Goal: Task Accomplishment & Management: Complete application form

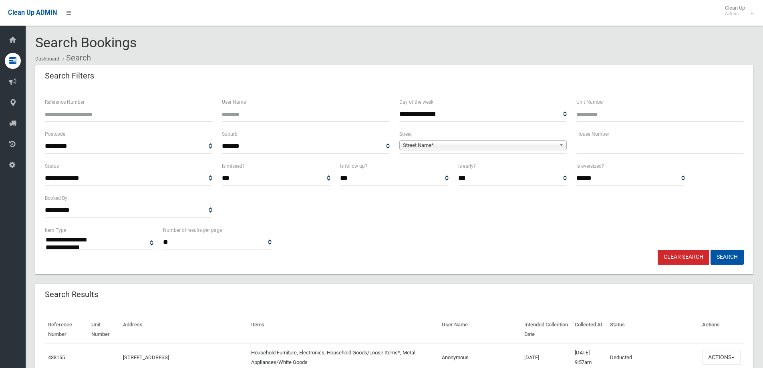
select select
click at [609, 152] on input "text" at bounding box center [660, 146] width 167 height 15
type input "*"
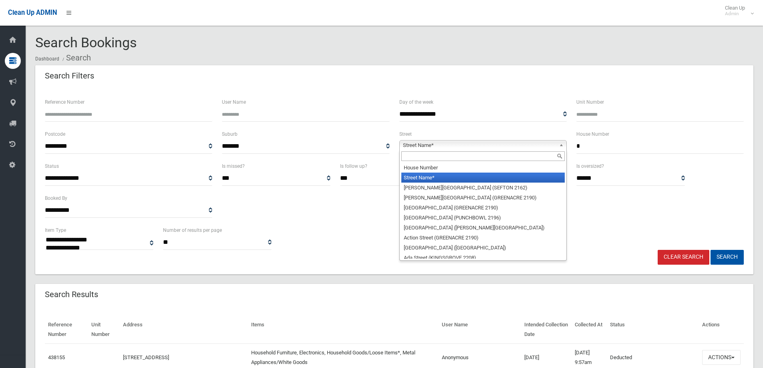
click at [555, 144] on span "Street Name*" at bounding box center [479, 146] width 153 height 10
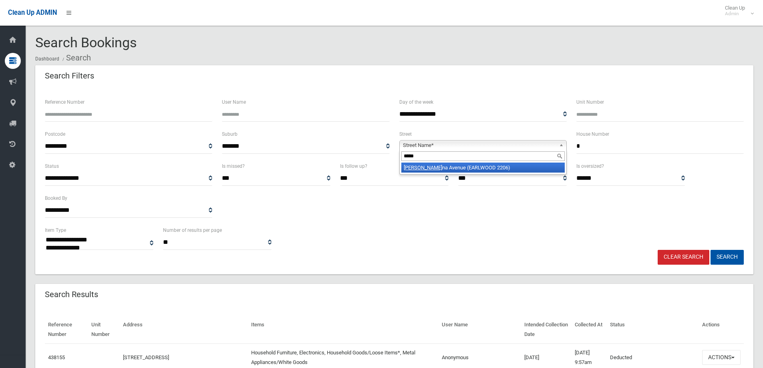
type input "*****"
drag, startPoint x: 444, startPoint y: 168, endPoint x: 502, endPoint y: 191, distance: 63.0
click at [444, 168] on li "Lauri na Avenue (EARLWOOD 2206)" at bounding box center [482, 168] width 163 height 10
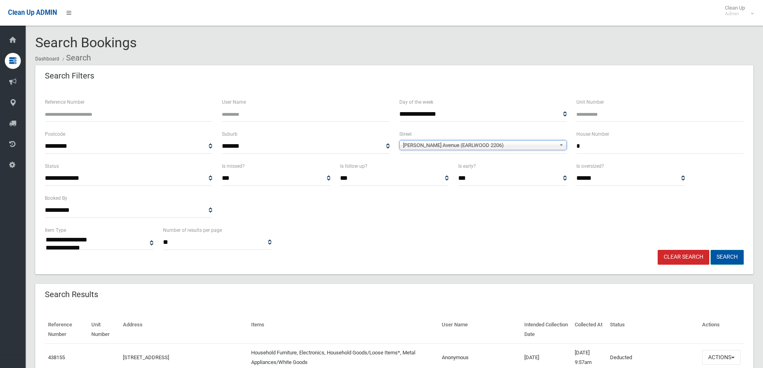
click at [735, 260] on button "Search" at bounding box center [727, 257] width 33 height 15
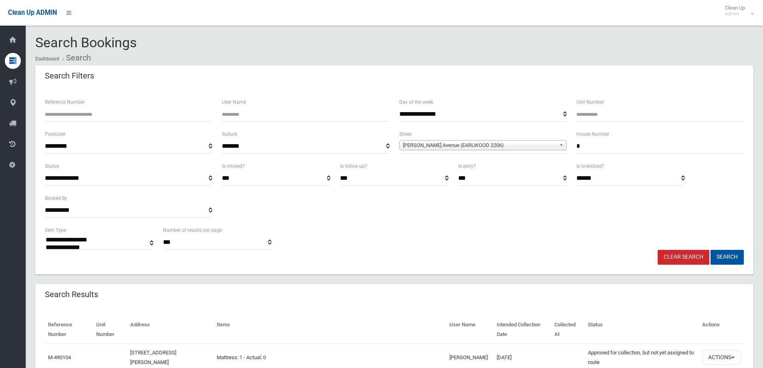
select select
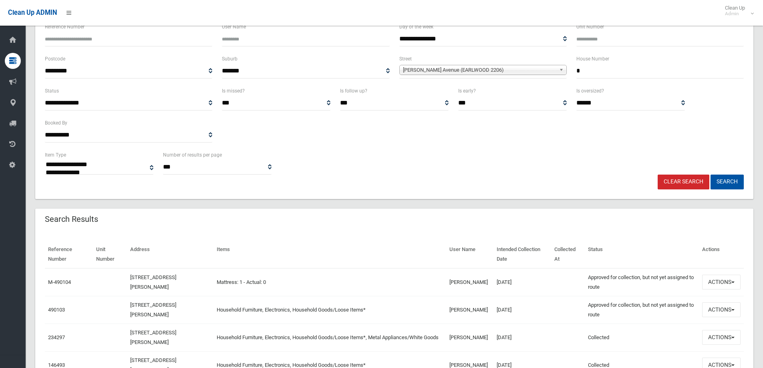
scroll to position [80, 0]
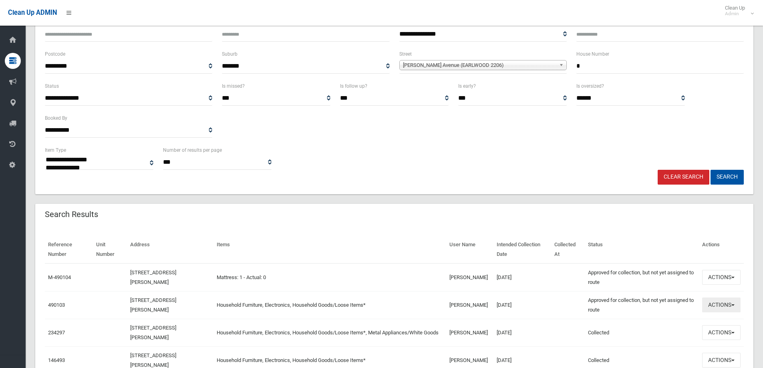
click at [720, 303] on button "Actions" at bounding box center [721, 305] width 38 height 15
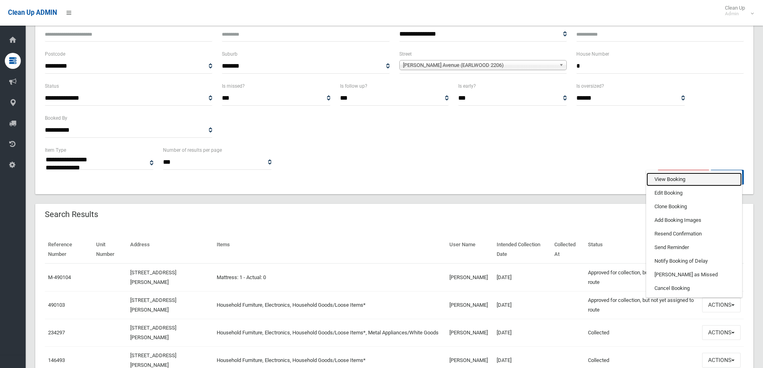
click at [681, 179] on link "View Booking" at bounding box center [694, 180] width 95 height 14
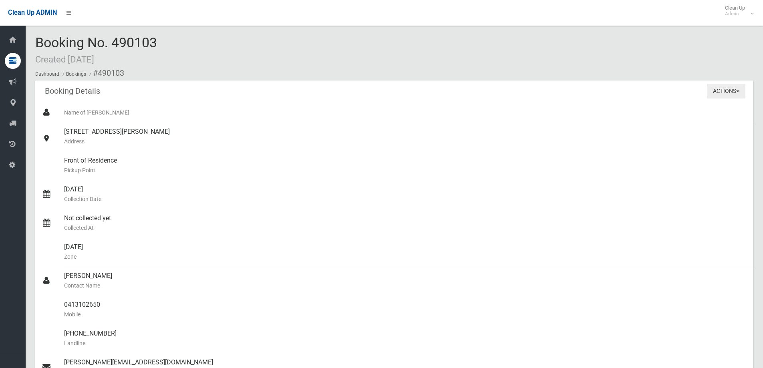
click at [728, 89] on button "Actions" at bounding box center [726, 91] width 38 height 15
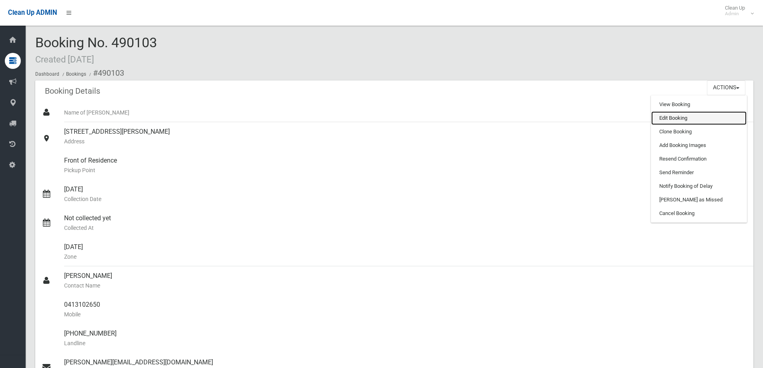
click at [696, 119] on link "Edit Booking" at bounding box center [698, 118] width 95 height 14
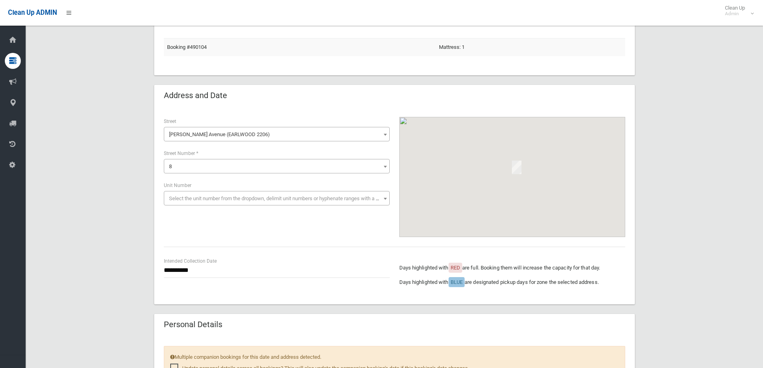
scroll to position [120, 0]
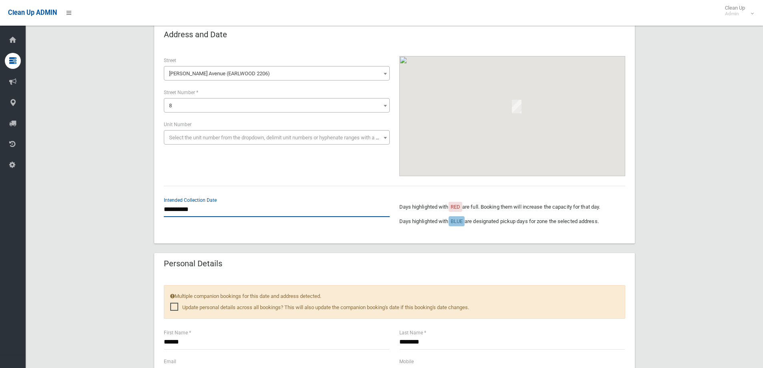
click at [207, 211] on input "**********" at bounding box center [277, 209] width 226 height 15
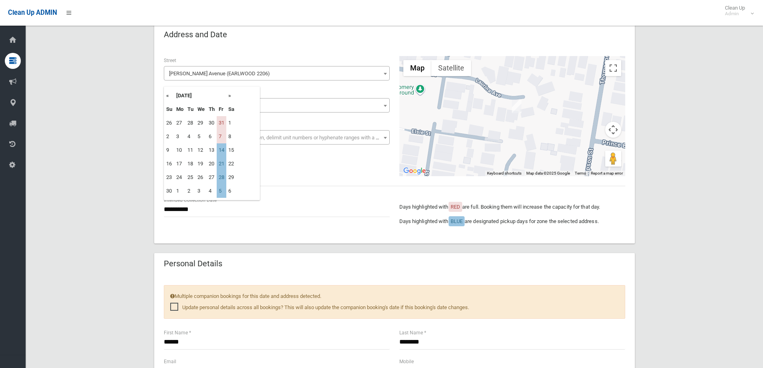
click at [106, 155] on div "**********" at bounding box center [394, 359] width 718 height 829
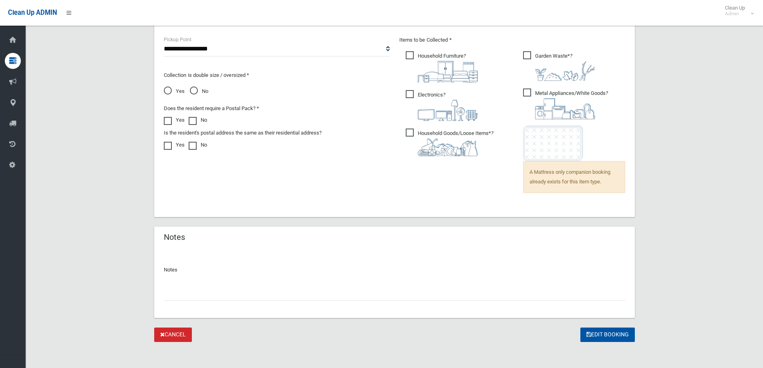
scroll to position [554, 0]
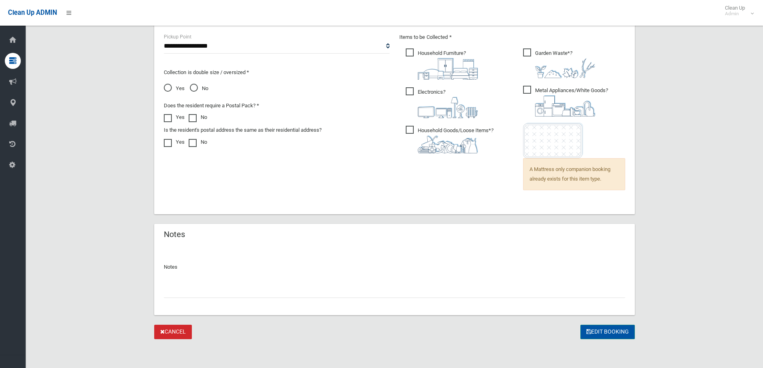
click at [605, 331] on button "Edit Booking" at bounding box center [608, 332] width 54 height 15
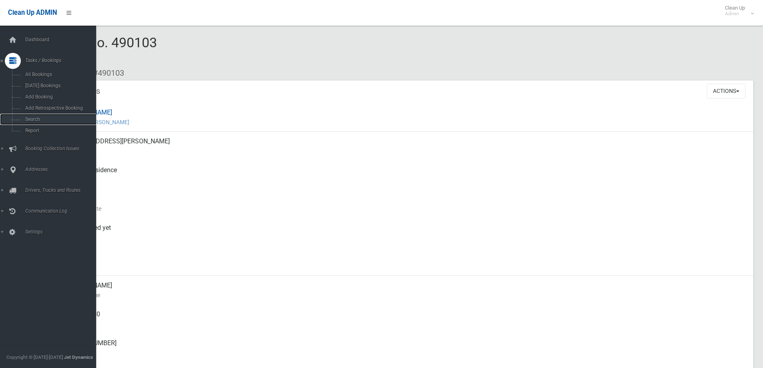
drag, startPoint x: 52, startPoint y: 123, endPoint x: 111, endPoint y: 121, distance: 58.5
click at [52, 123] on link "Search" at bounding box center [51, 119] width 102 height 11
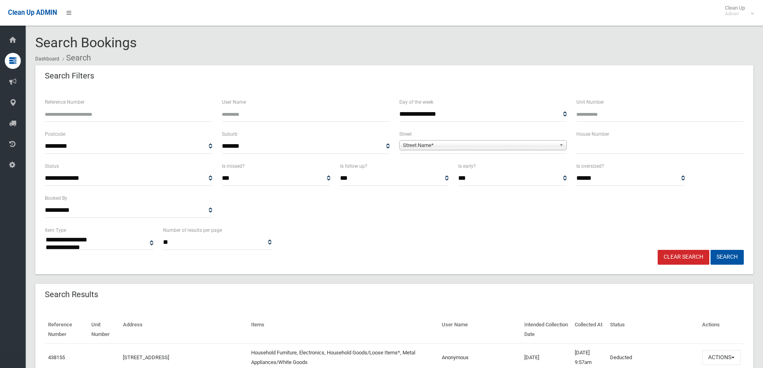
select select
click at [585, 149] on input "text" at bounding box center [660, 146] width 167 height 15
type input "**"
click at [563, 147] on b at bounding box center [562, 145] width 7 height 9
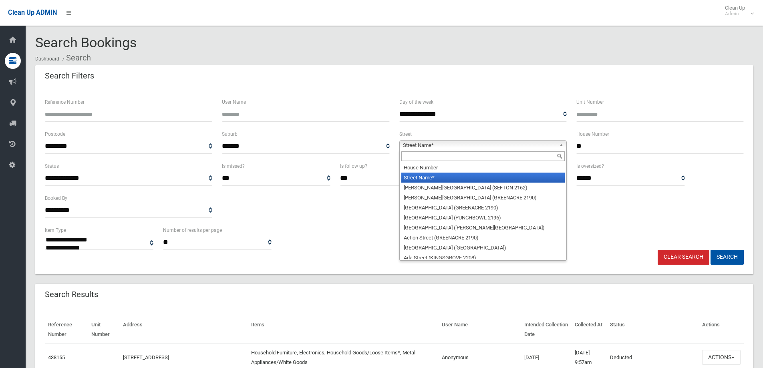
type input "*"
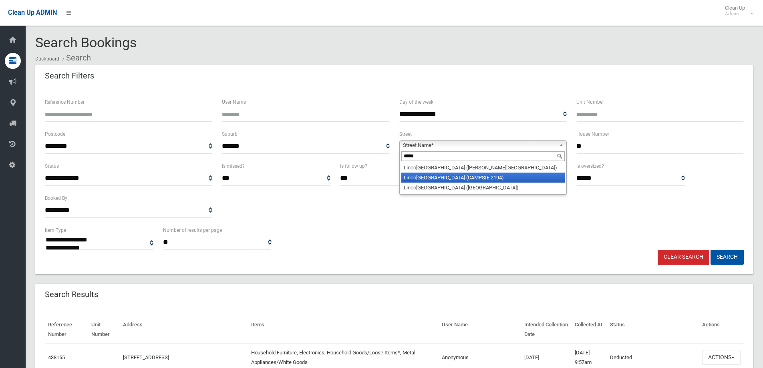
type input "*****"
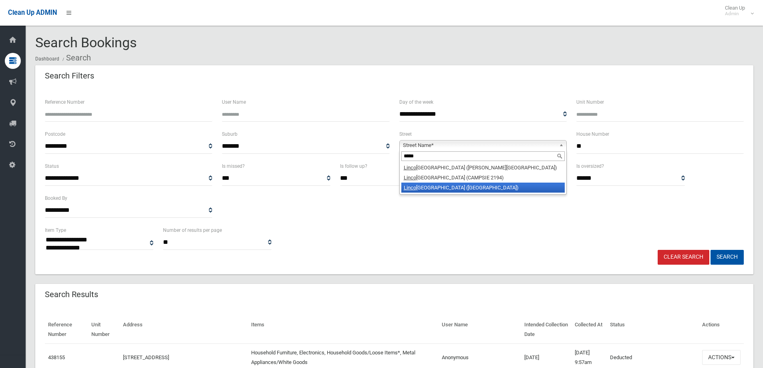
click at [492, 185] on li "Linco ln Street (BELFIELD 2191)" at bounding box center [482, 188] width 163 height 10
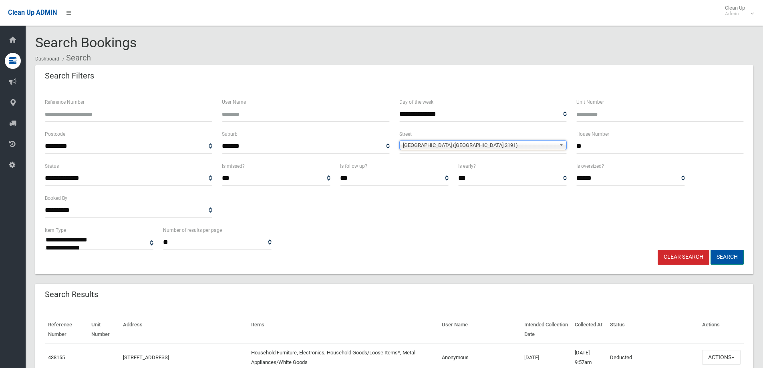
click at [733, 255] on button "Search" at bounding box center [727, 257] width 33 height 15
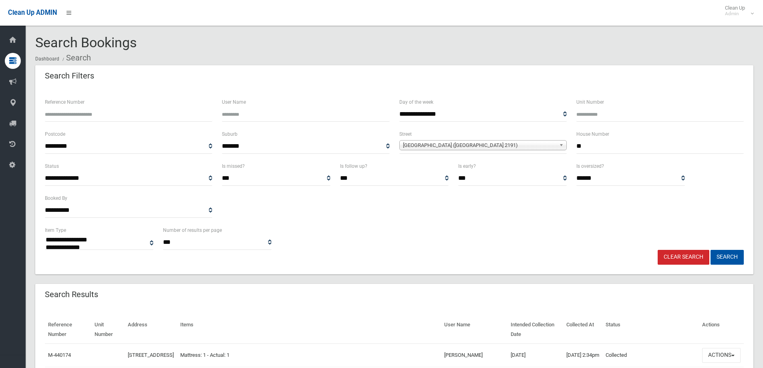
select select
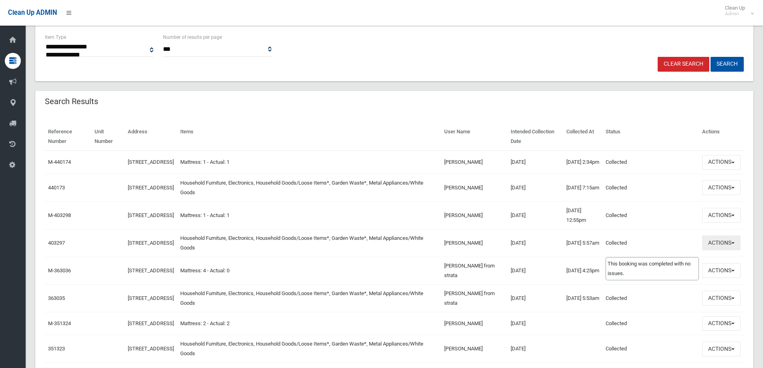
scroll to position [200, 0]
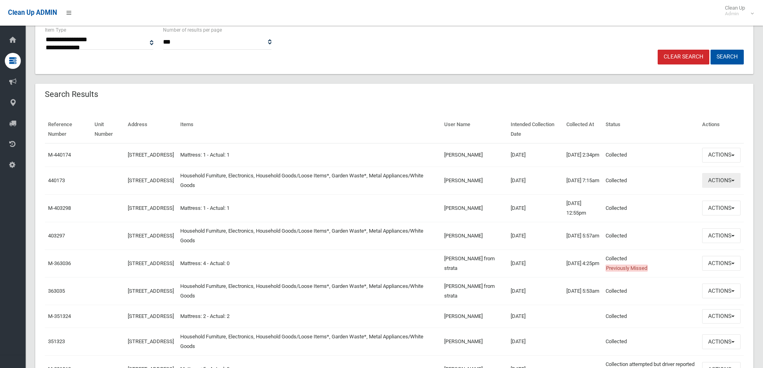
click at [728, 182] on button "Actions" at bounding box center [721, 180] width 38 height 15
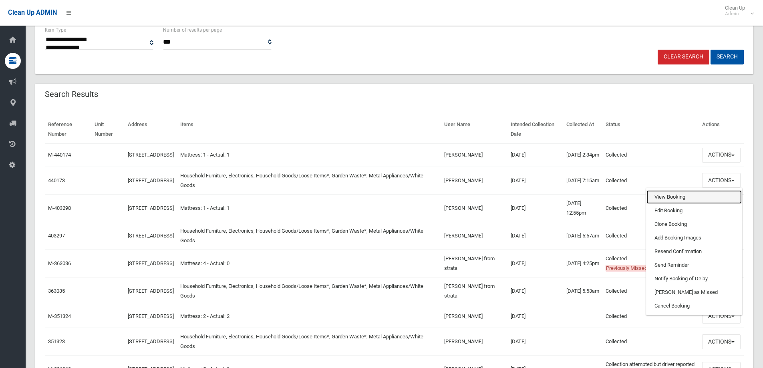
click at [667, 203] on link "View Booking" at bounding box center [694, 197] width 95 height 14
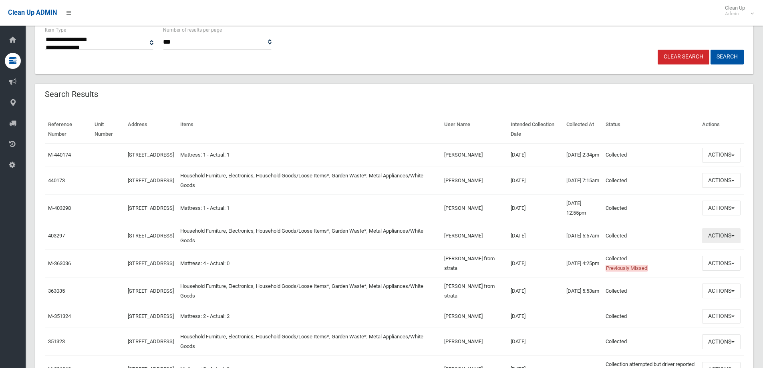
click at [710, 238] on button "Actions" at bounding box center [721, 235] width 38 height 15
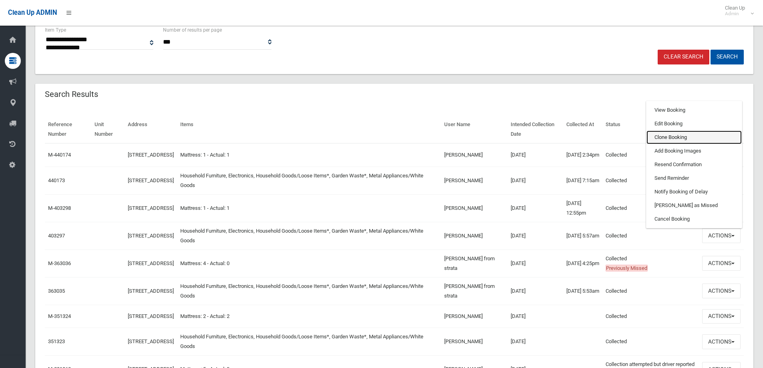
click at [660, 141] on link "Clone Booking" at bounding box center [694, 138] width 95 height 14
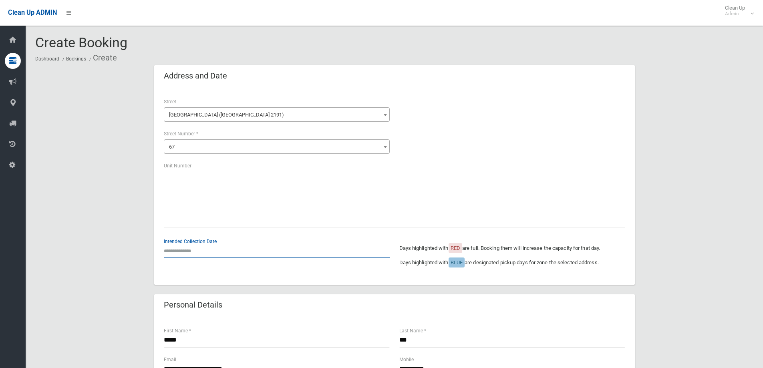
click at [197, 250] on input "text" at bounding box center [277, 251] width 226 height 15
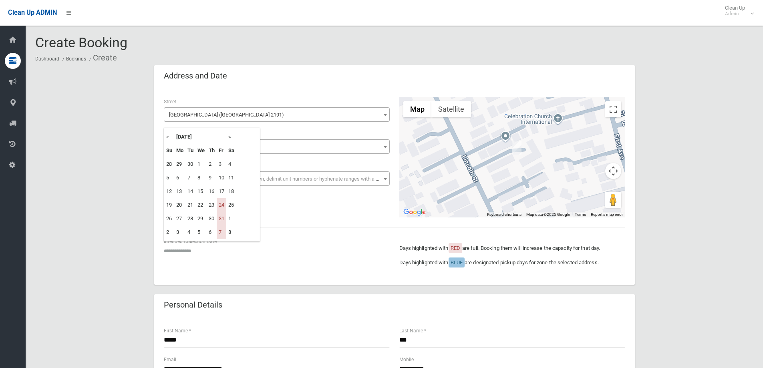
click at [230, 135] on th "»" at bounding box center [231, 137] width 10 height 14
click at [223, 190] on td "14" at bounding box center [222, 192] width 10 height 14
type input "**********"
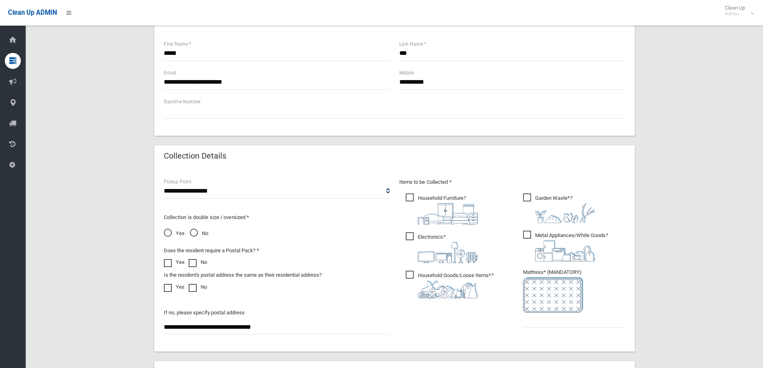
scroll to position [361, 0]
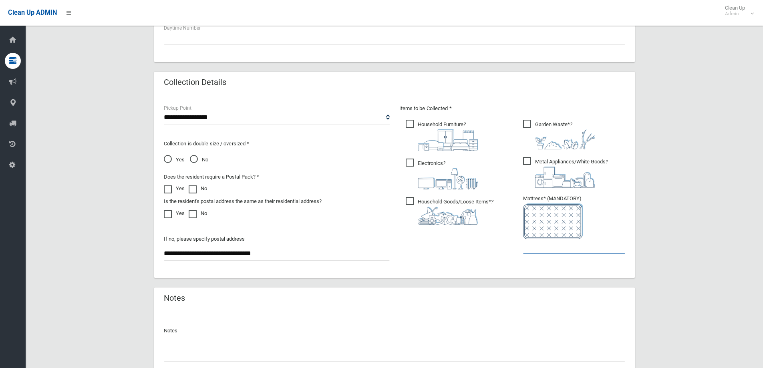
click at [536, 251] on input "text" at bounding box center [574, 246] width 102 height 15
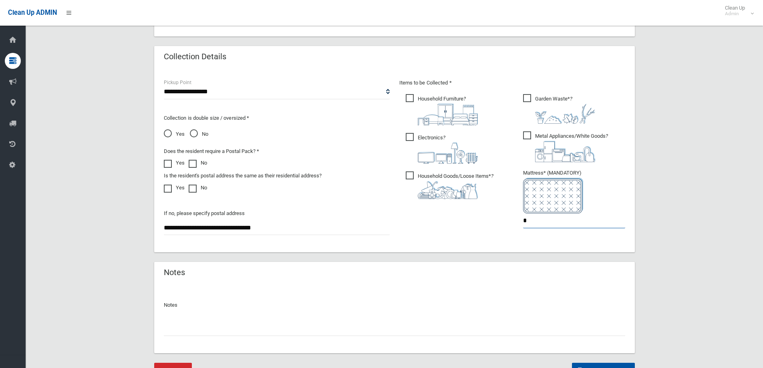
scroll to position [401, 0]
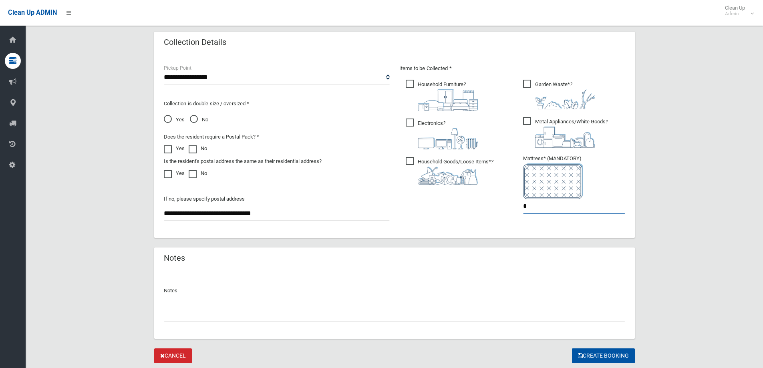
type input "*"
click at [198, 316] on input "text" at bounding box center [395, 314] width 462 height 15
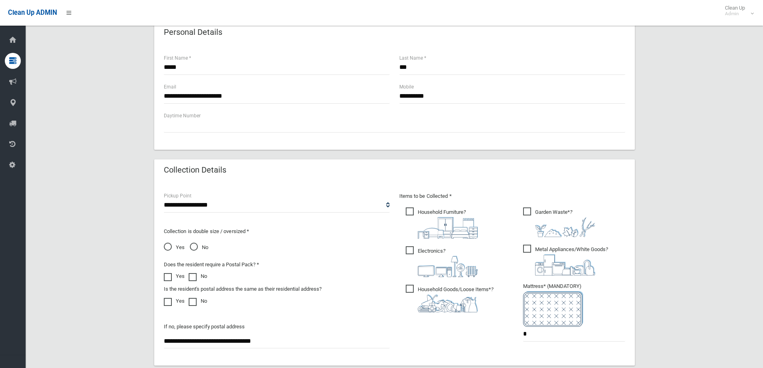
scroll to position [280, 0]
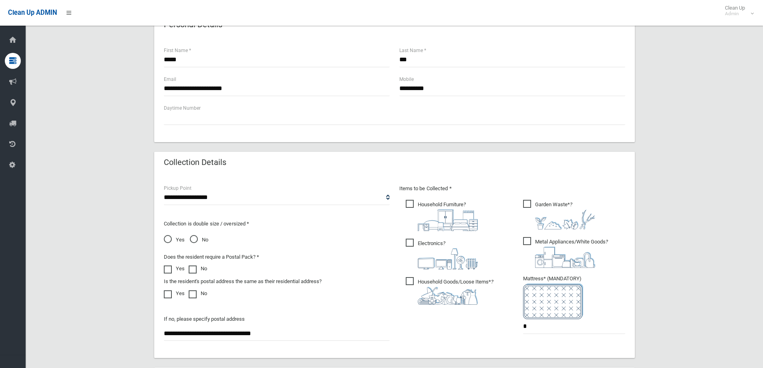
click at [165, 240] on span "Yes" at bounding box center [174, 240] width 21 height 10
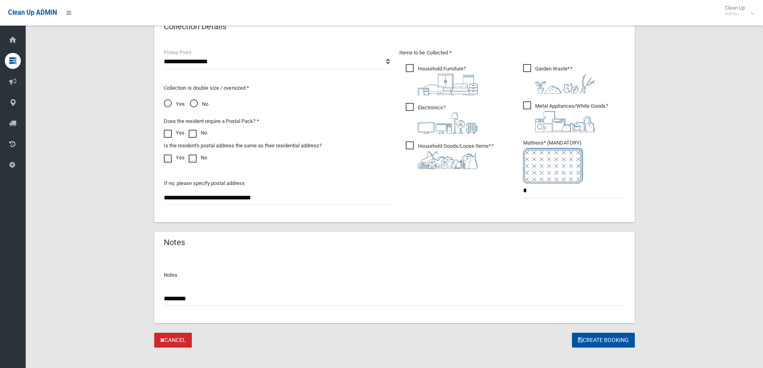
scroll to position [425, 0]
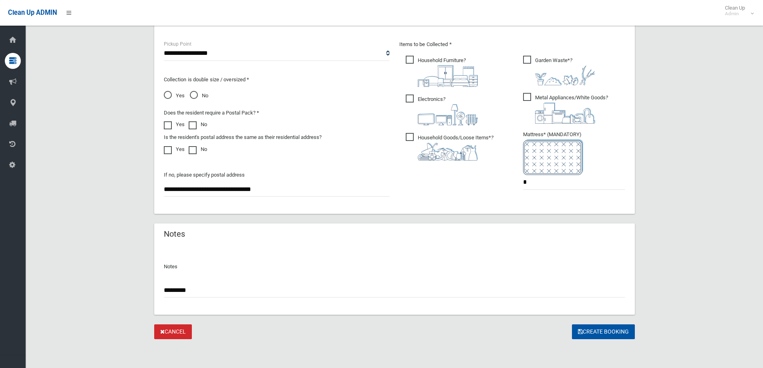
click at [234, 287] on input "*********" at bounding box center [395, 290] width 462 height 15
type input "**********"
click at [613, 331] on button "Create Booking" at bounding box center [603, 332] width 63 height 15
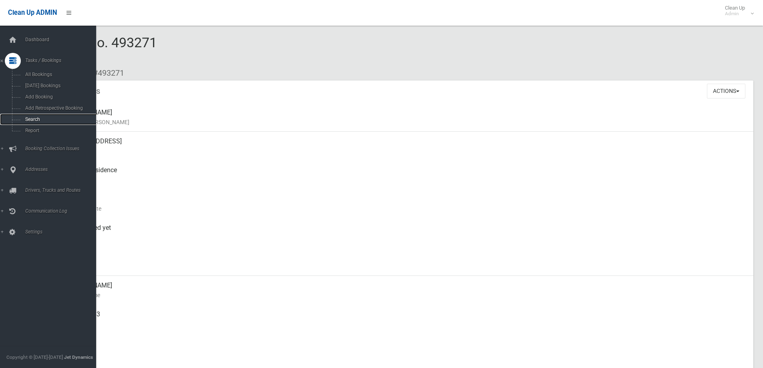
click at [30, 115] on link "Search" at bounding box center [51, 119] width 102 height 11
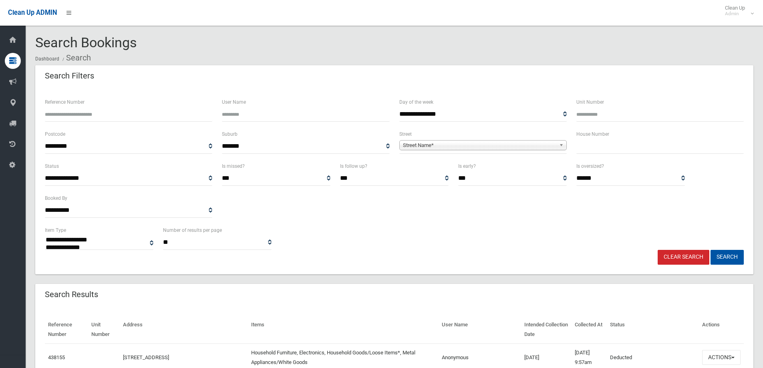
select select
click at [608, 142] on input "text" at bounding box center [660, 146] width 167 height 15
type input "**"
click at [540, 141] on span "Street Name*" at bounding box center [479, 146] width 153 height 10
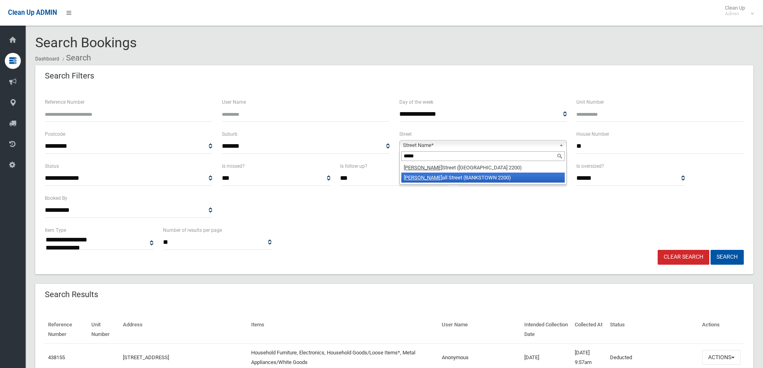
type input "*****"
click at [514, 176] on li "Marsh all Street (BANKSTOWN 2200)" at bounding box center [482, 178] width 163 height 10
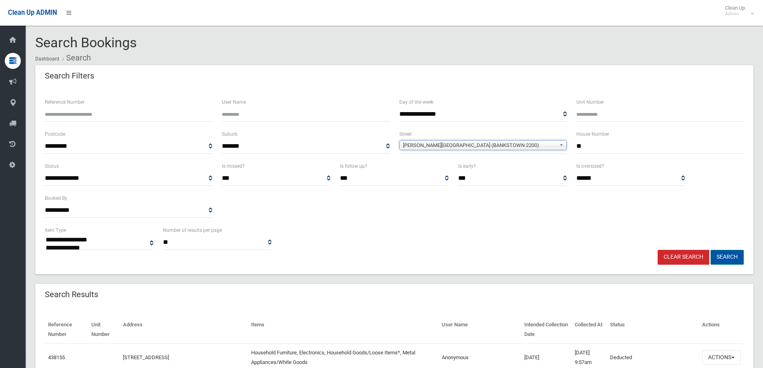
click at [733, 260] on button "Search" at bounding box center [727, 257] width 33 height 15
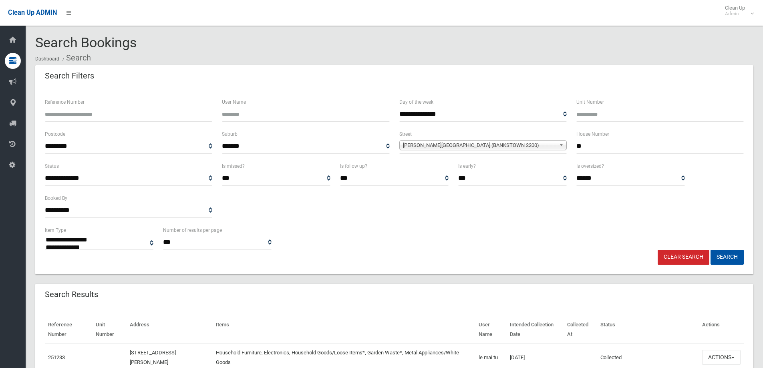
select select
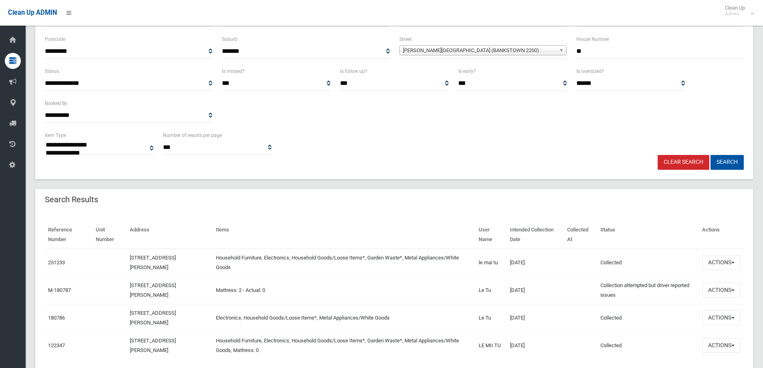
scroll to position [120, 0]
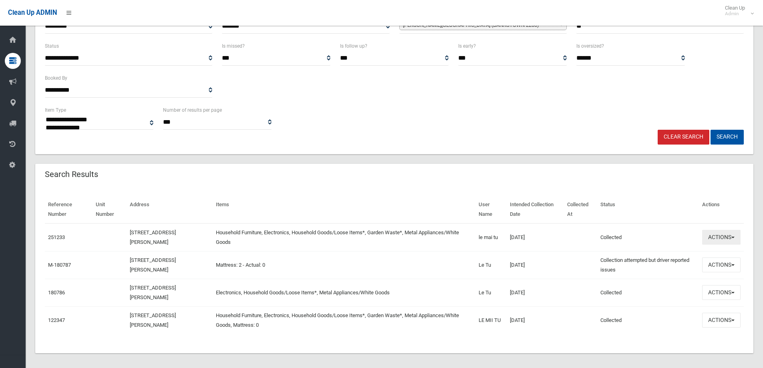
click at [730, 239] on button "Actions" at bounding box center [721, 237] width 38 height 15
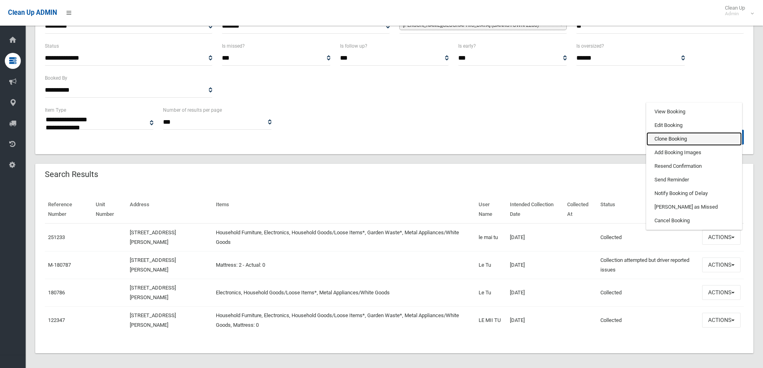
click at [681, 138] on link "Clone Booking" at bounding box center [694, 139] width 95 height 14
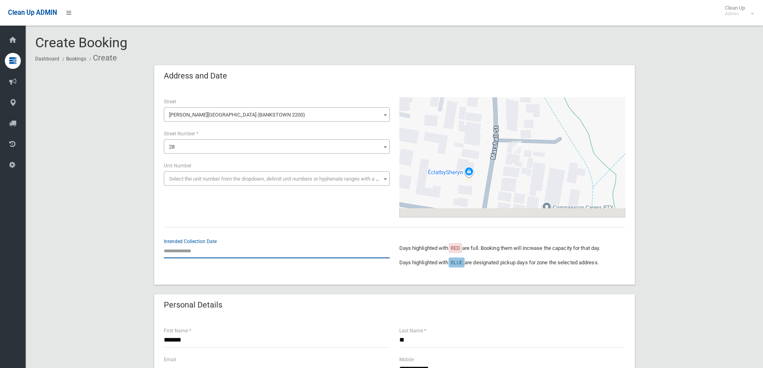
click at [182, 248] on input "text" at bounding box center [277, 251] width 226 height 15
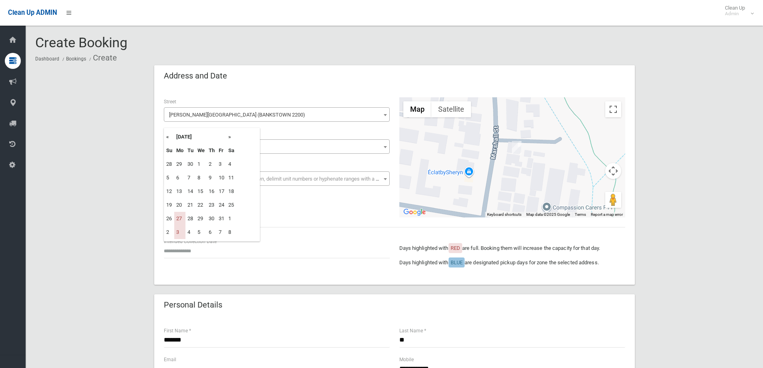
click at [232, 136] on th "»" at bounding box center [231, 137] width 10 height 14
click at [229, 137] on th "»" at bounding box center [231, 137] width 10 height 14
click at [183, 193] on td "10" at bounding box center [179, 192] width 11 height 14
type input "**********"
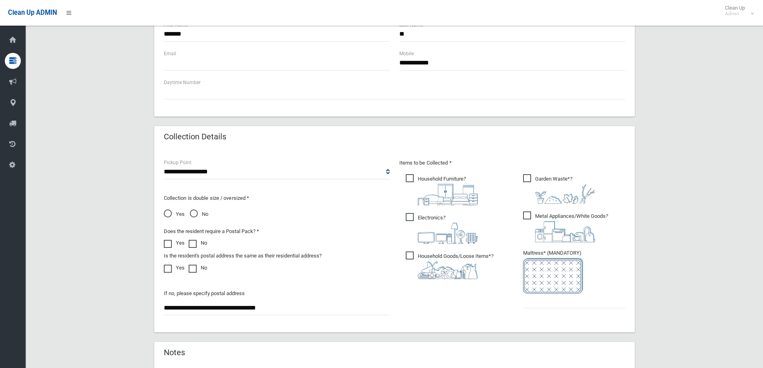
scroll to position [321, 0]
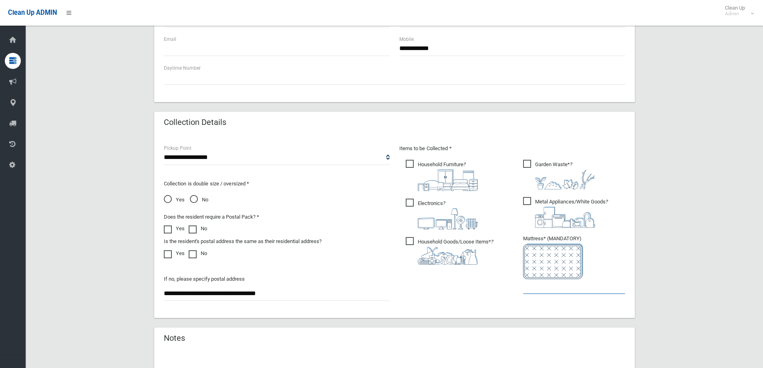
click at [559, 286] on input "text" at bounding box center [574, 286] width 102 height 15
type input "*"
click at [193, 201] on span "No" at bounding box center [199, 200] width 18 height 10
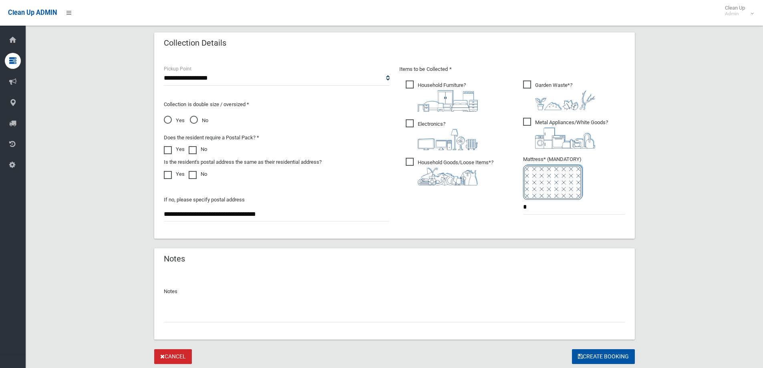
scroll to position [401, 0]
click at [582, 356] on button "Create Booking" at bounding box center [603, 356] width 63 height 15
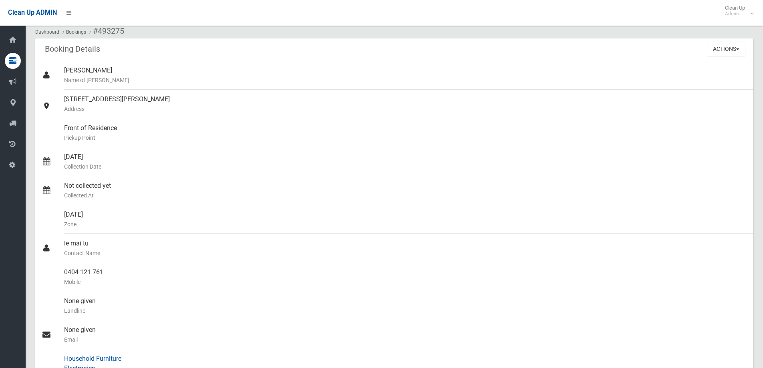
scroll to position [39, 0]
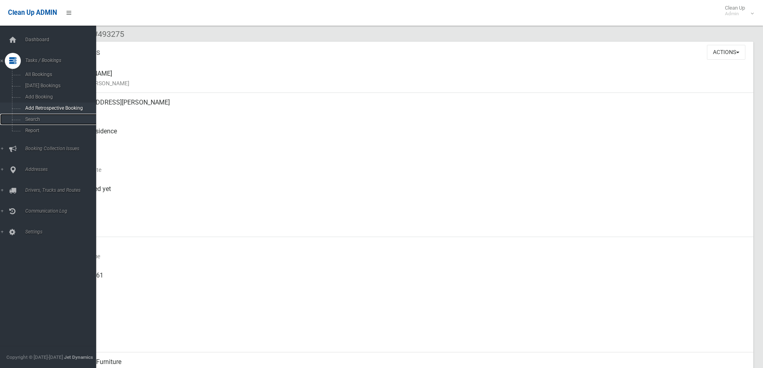
drag, startPoint x: 32, startPoint y: 117, endPoint x: 31, endPoint y: 105, distance: 11.7
click at [32, 117] on span "Search" at bounding box center [59, 120] width 73 height 6
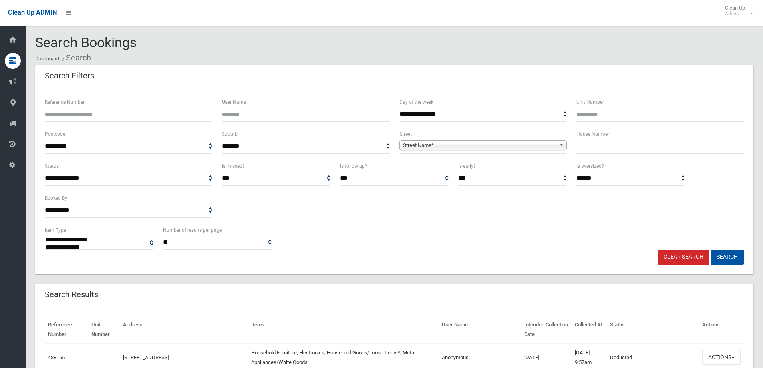
select select
click at [596, 149] on input "text" at bounding box center [660, 146] width 167 height 15
click at [597, 150] on input "text" at bounding box center [660, 146] width 167 height 15
type input "***"
click at [550, 146] on span "Street Name*" at bounding box center [479, 146] width 153 height 10
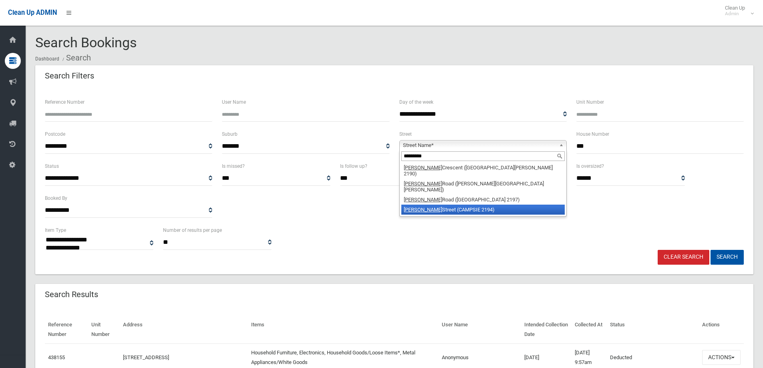
type input "*********"
click at [480, 205] on li "Robertson Street (CAMPSIE 2194)" at bounding box center [482, 210] width 163 height 10
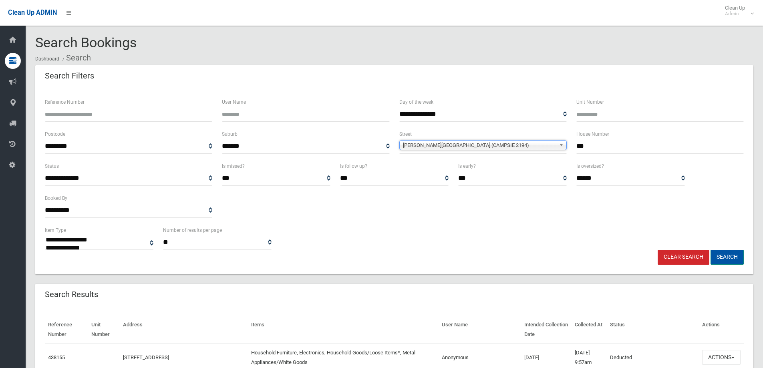
click at [732, 261] on button "Search" at bounding box center [727, 257] width 33 height 15
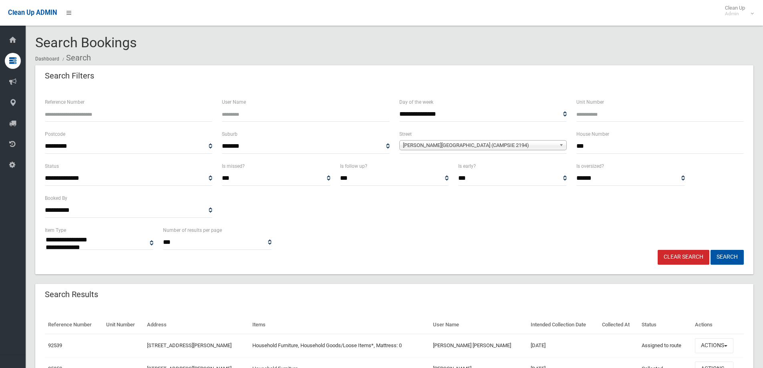
select select
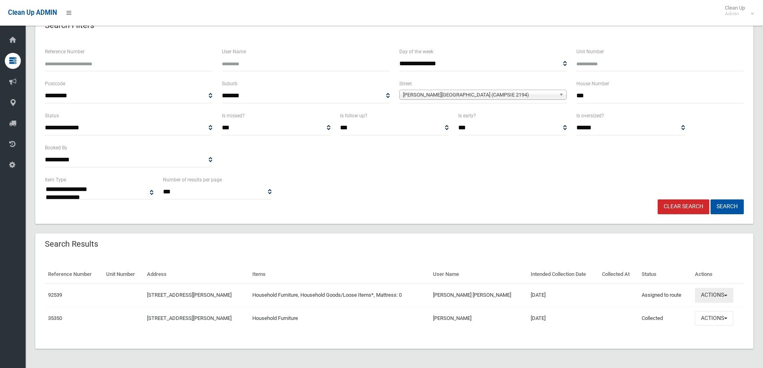
click at [722, 298] on button "Actions" at bounding box center [714, 295] width 38 height 15
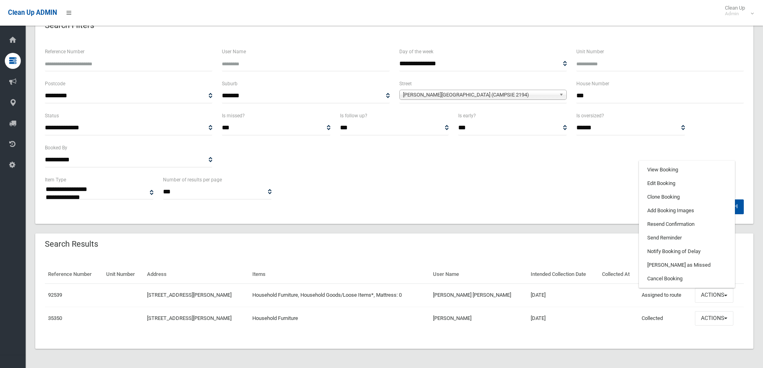
click at [377, 167] on div "**********" at bounding box center [394, 143] width 709 height 64
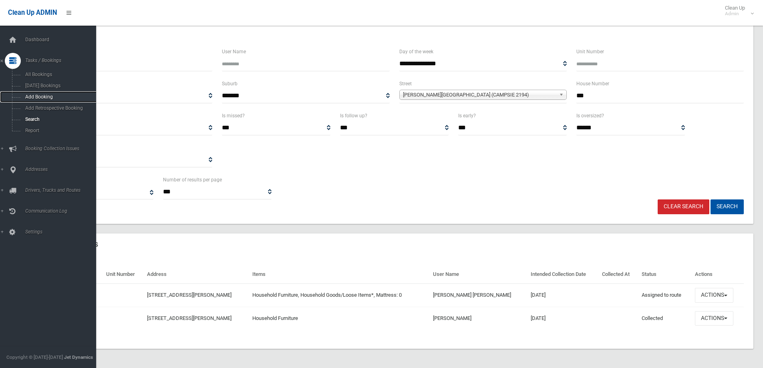
click at [40, 96] on span "Add Booking" at bounding box center [59, 97] width 73 height 6
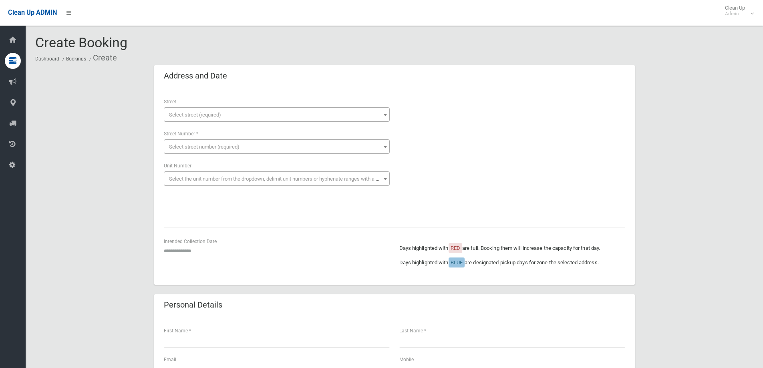
click at [249, 117] on span "Select street (required)" at bounding box center [277, 114] width 222 height 11
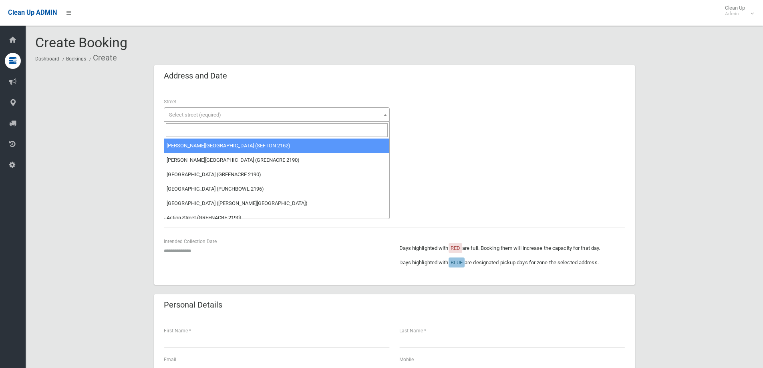
click at [224, 130] on input "search" at bounding box center [277, 130] width 222 height 14
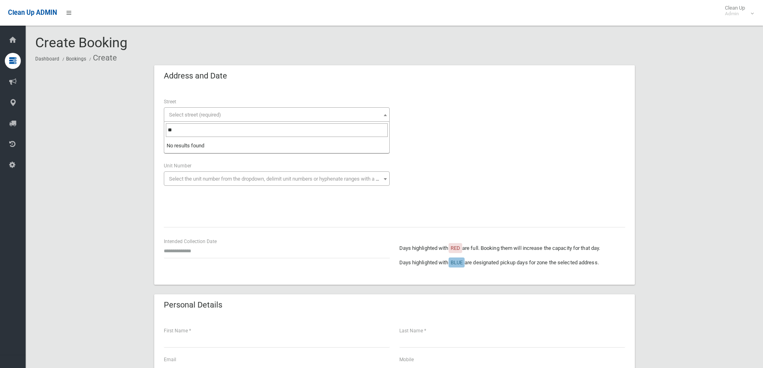
drag, startPoint x: 224, startPoint y: 130, endPoint x: 90, endPoint y: 123, distance: 134.0
click at [90, 123] on body "Clean Up ADMIN Clean Up Admin Logout Create Booking Dashboard Bookings Create" at bounding box center [381, 184] width 763 height 368
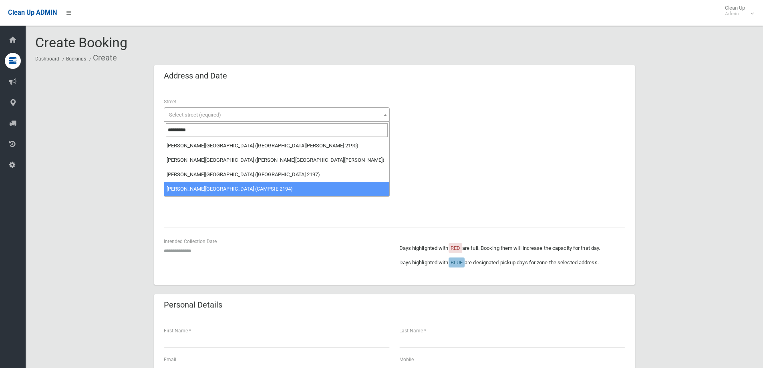
type input "*********"
select select "***"
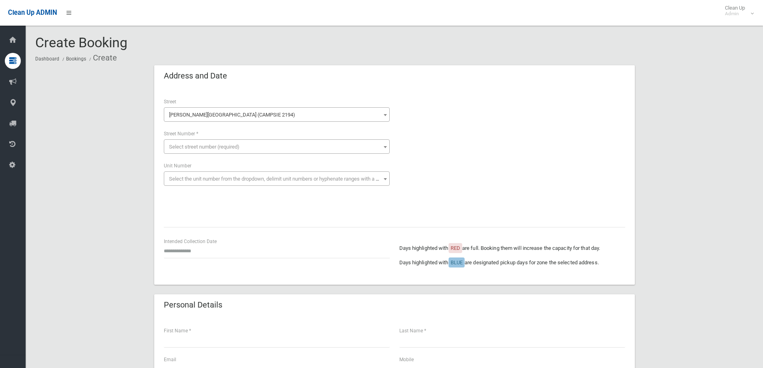
click at [217, 150] on span "Select street number (required)" at bounding box center [277, 146] width 222 height 11
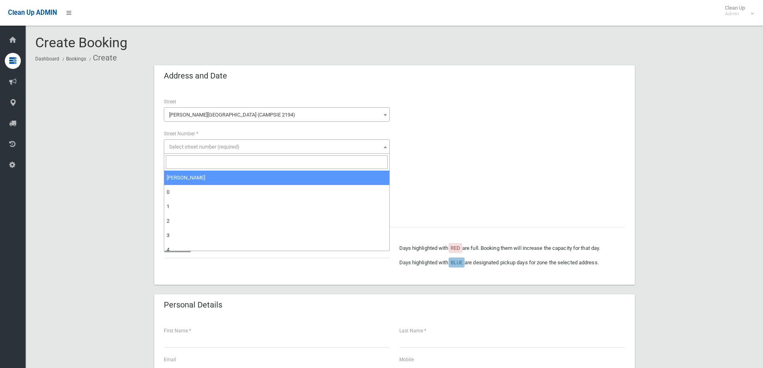
click at [196, 166] on input "search" at bounding box center [277, 162] width 222 height 14
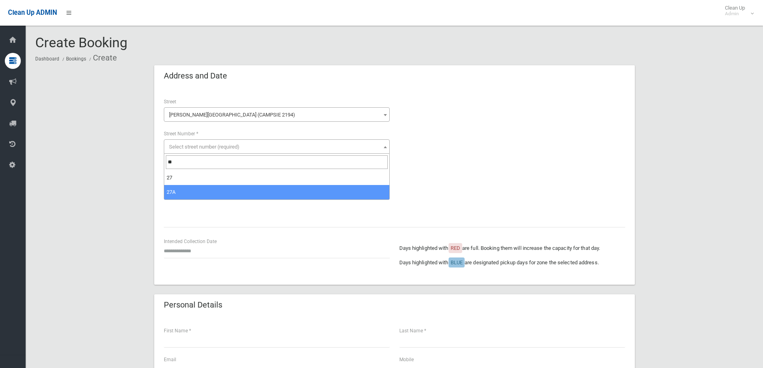
type input "**"
select select "***"
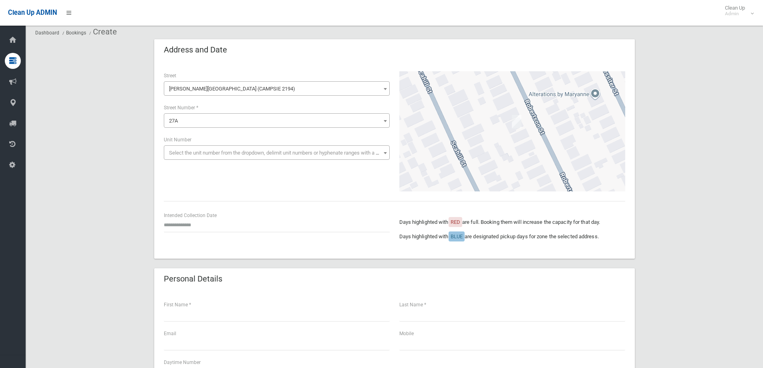
scroll to position [40, 0]
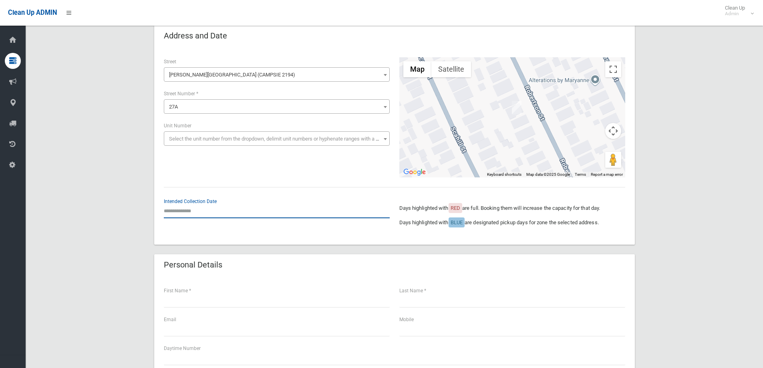
click at [192, 211] on input "text" at bounding box center [277, 211] width 226 height 15
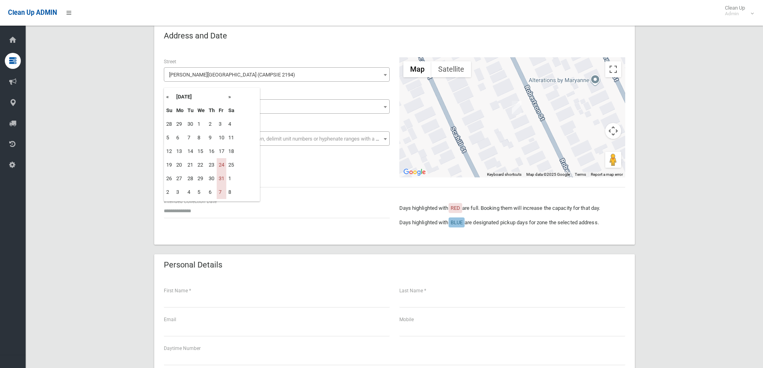
click at [231, 97] on th "»" at bounding box center [231, 97] width 10 height 14
click at [223, 151] on td "14" at bounding box center [222, 152] width 10 height 14
type input "**********"
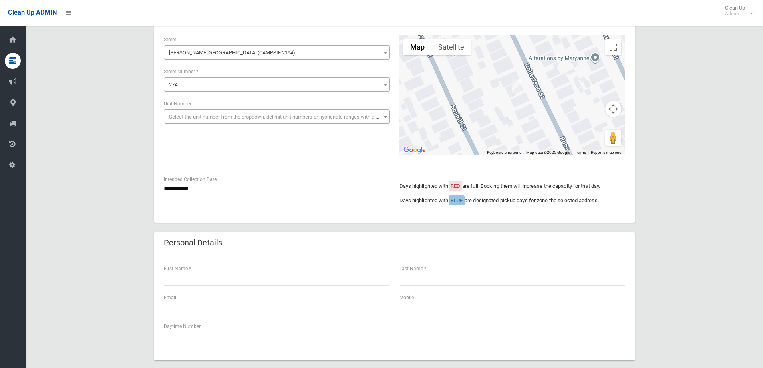
scroll to position [80, 0]
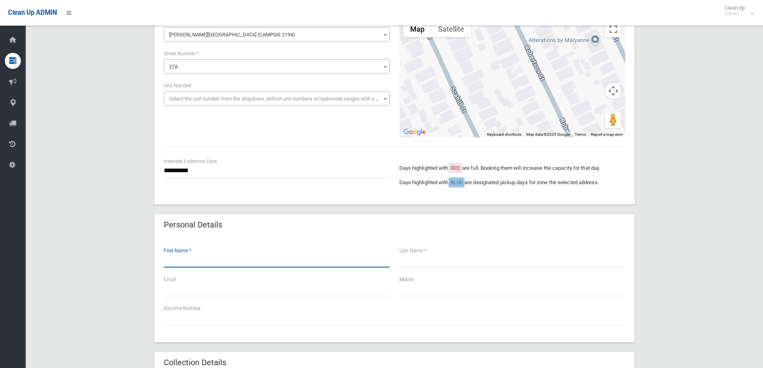
click at [200, 260] on input "text" at bounding box center [277, 260] width 226 height 15
type input "********"
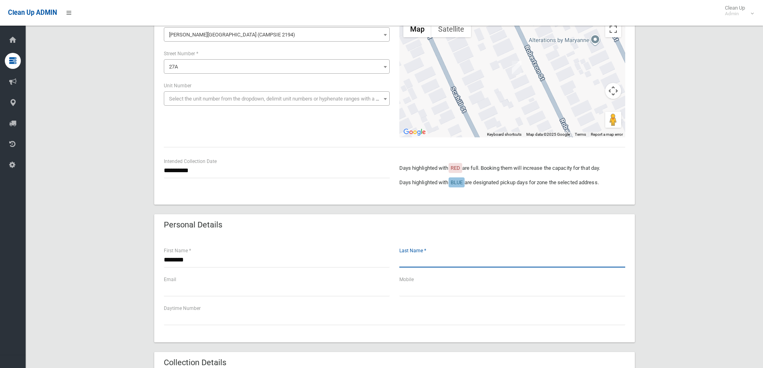
click at [417, 263] on input "text" at bounding box center [512, 260] width 226 height 15
type input "********"
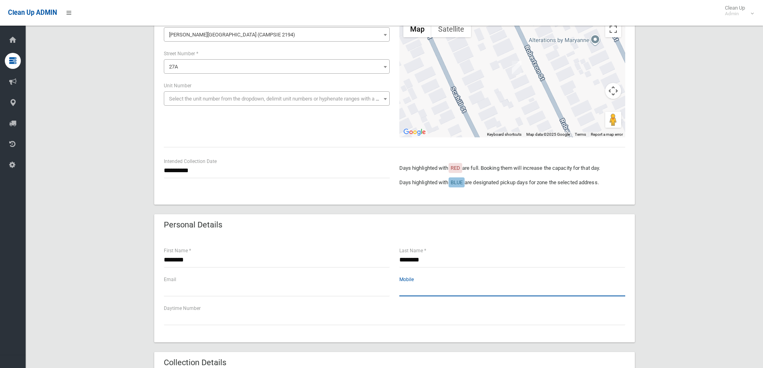
click at [407, 290] on input "text" at bounding box center [512, 289] width 226 height 15
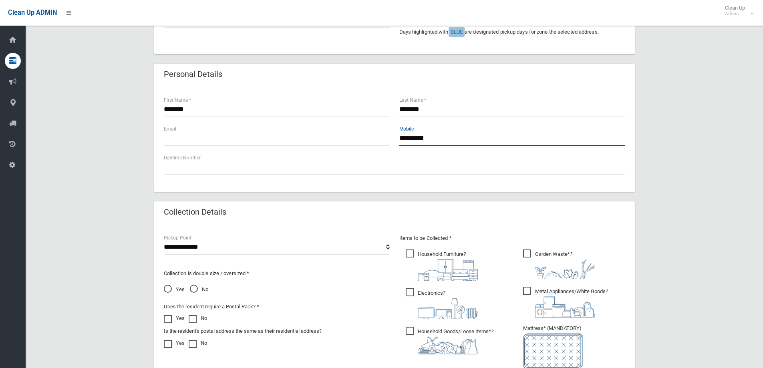
scroll to position [321, 0]
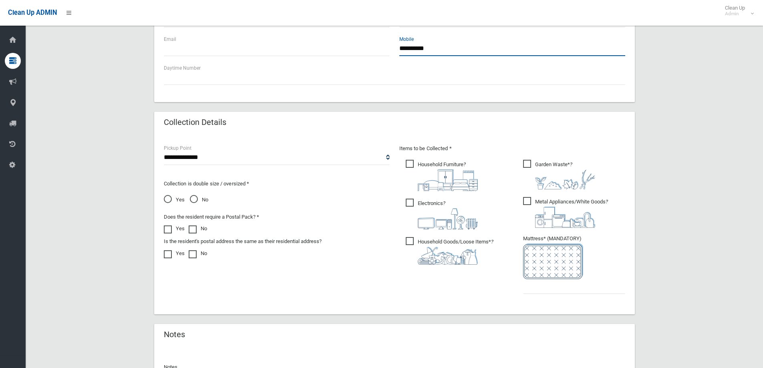
type input "**********"
click at [404, 163] on ul "Household Furniture ?" at bounding box center [453, 214] width 109 height 113
click at [409, 165] on span "Household Furniture ?" at bounding box center [442, 175] width 72 height 31
click at [409, 203] on span "Electronics ?" at bounding box center [442, 214] width 72 height 31
click at [414, 240] on span "Household Goods/Loose Items* ?" at bounding box center [450, 251] width 88 height 28
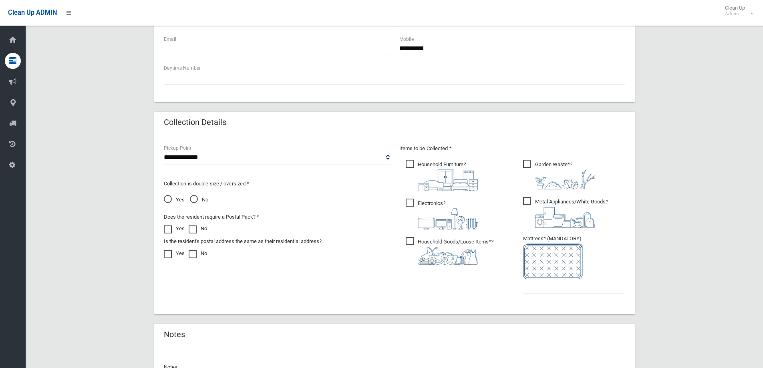
click at [531, 202] on span "Metal Appliances/White Goods ?" at bounding box center [565, 212] width 85 height 31
click at [527, 163] on span "Garden Waste* ?" at bounding box center [559, 175] width 72 height 30
click at [538, 287] on input "text" at bounding box center [574, 286] width 102 height 15
drag, startPoint x: 194, startPoint y: 199, endPoint x: 205, endPoint y: 191, distance: 13.6
click at [194, 199] on span "No" at bounding box center [199, 200] width 18 height 10
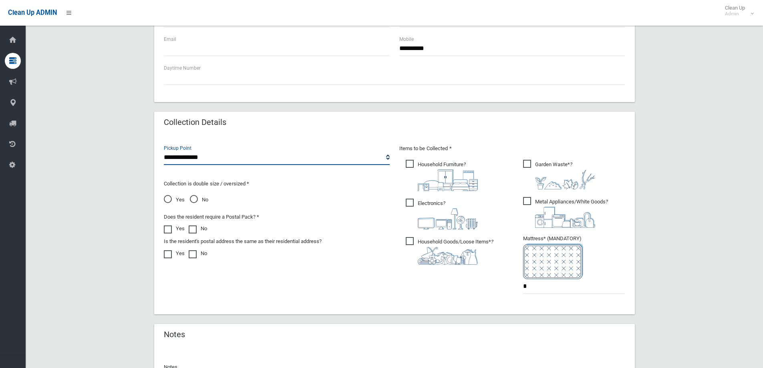
drag, startPoint x: 232, startPoint y: 157, endPoint x: 228, endPoint y: 163, distance: 7.7
click at [232, 157] on select "**********" at bounding box center [277, 157] width 226 height 15
drag, startPoint x: 543, startPoint y: 288, endPoint x: 444, endPoint y: 288, distance: 99.0
click at [444, 288] on div "Items to be Collected * Household Furniture ? *" at bounding box center [513, 224] width 236 height 161
type input "*"
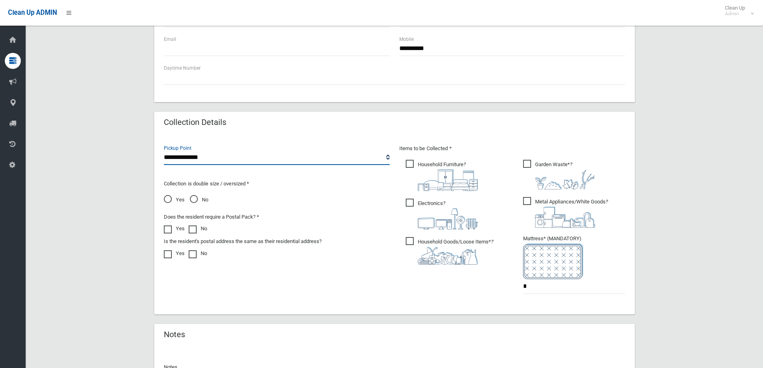
drag, startPoint x: 280, startPoint y: 161, endPoint x: 258, endPoint y: 164, distance: 23.0
click at [280, 161] on select "**********" at bounding box center [277, 157] width 226 height 15
select select "*"
click at [164, 150] on select "**********" at bounding box center [277, 157] width 226 height 15
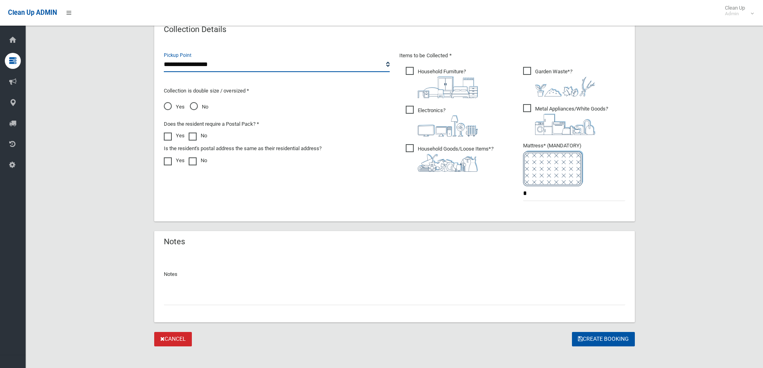
scroll to position [421, 0]
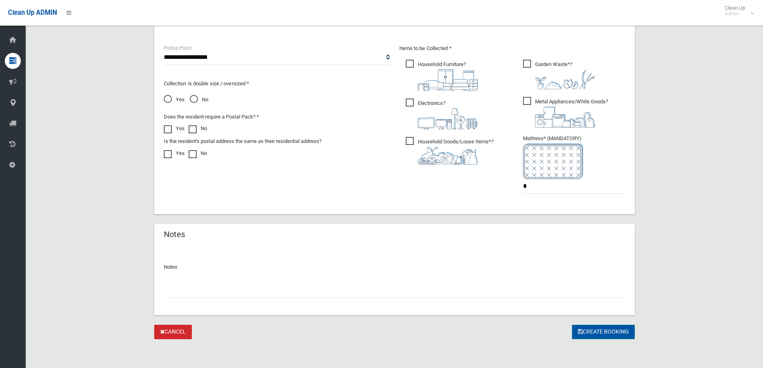
click at [600, 334] on button "Create Booking" at bounding box center [603, 332] width 63 height 15
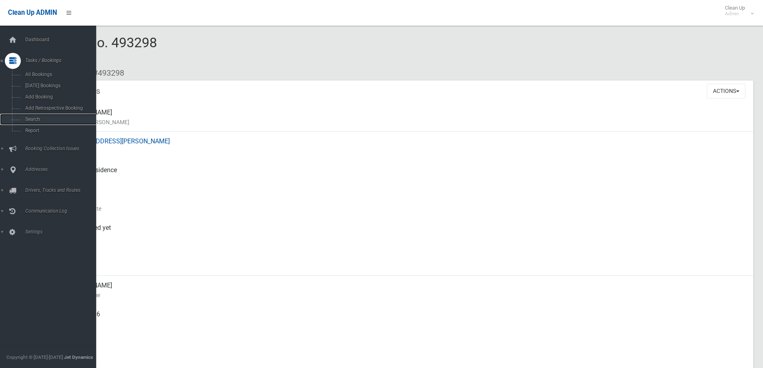
drag, startPoint x: 42, startPoint y: 118, endPoint x: 450, endPoint y: 146, distance: 408.8
click at [42, 118] on span "Search" at bounding box center [59, 120] width 73 height 6
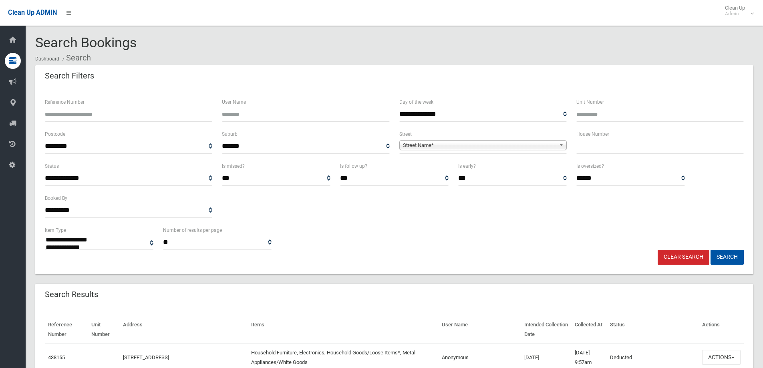
select select
